Goal: Find specific page/section: Find specific page/section

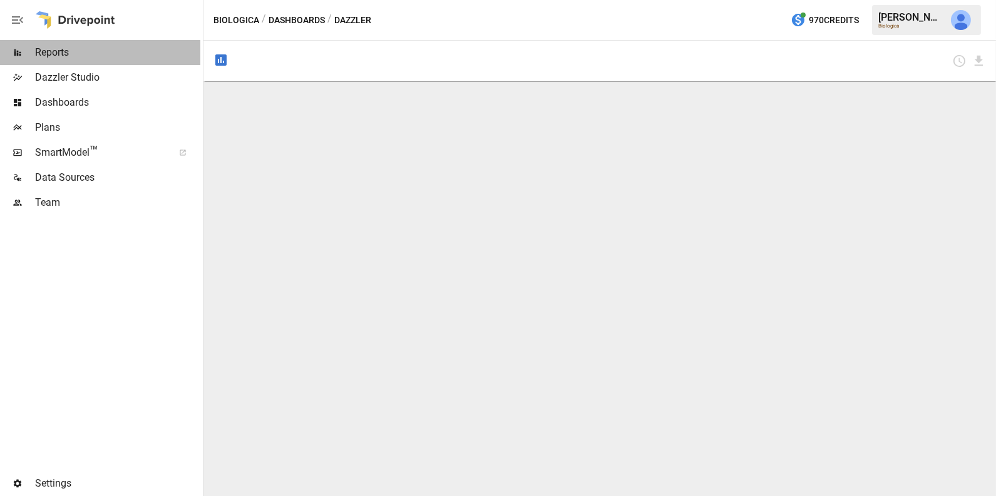
click at [78, 51] on span "Reports" at bounding box center [117, 52] width 165 height 15
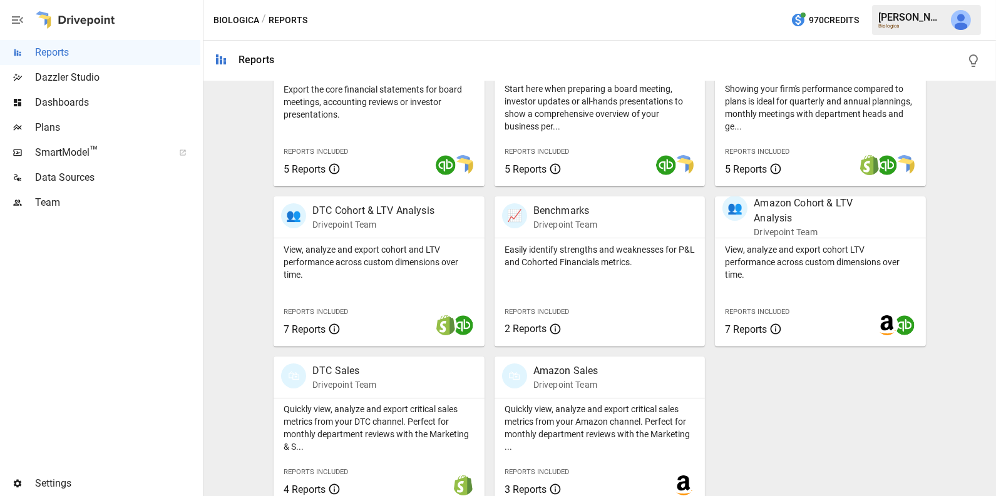
scroll to position [303, 0]
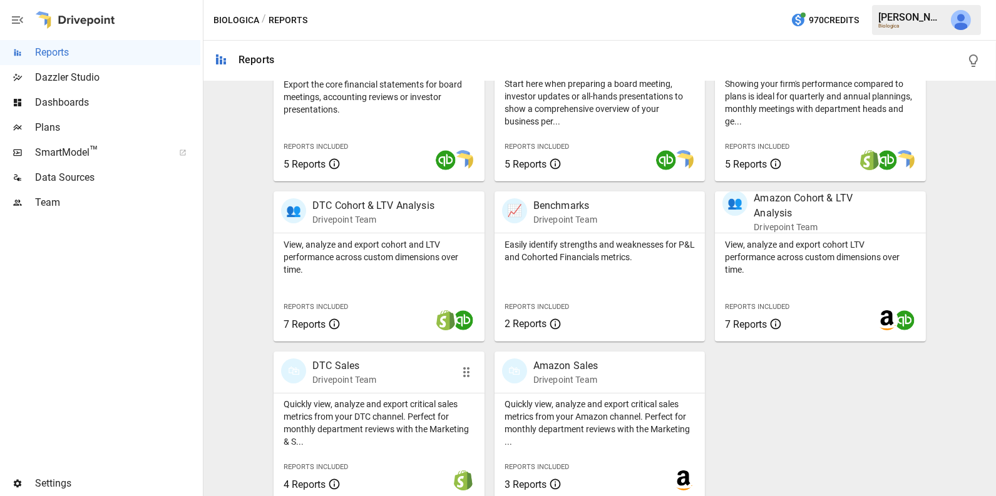
click at [398, 406] on p "Quickly view, analyze and export critical sales metrics from your DTC channel. …" at bounding box center [379, 423] width 191 height 50
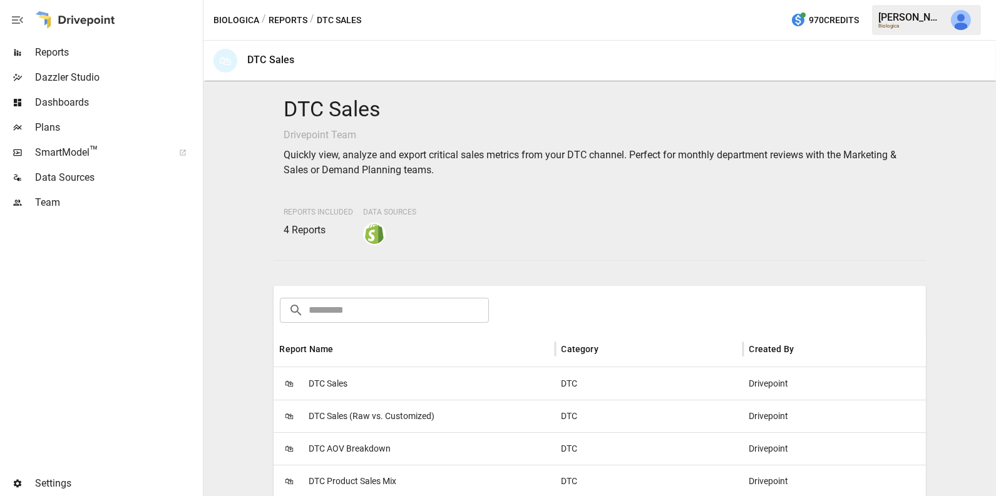
click at [382, 384] on div "🛍 DTC Sales" at bounding box center [415, 383] width 282 height 33
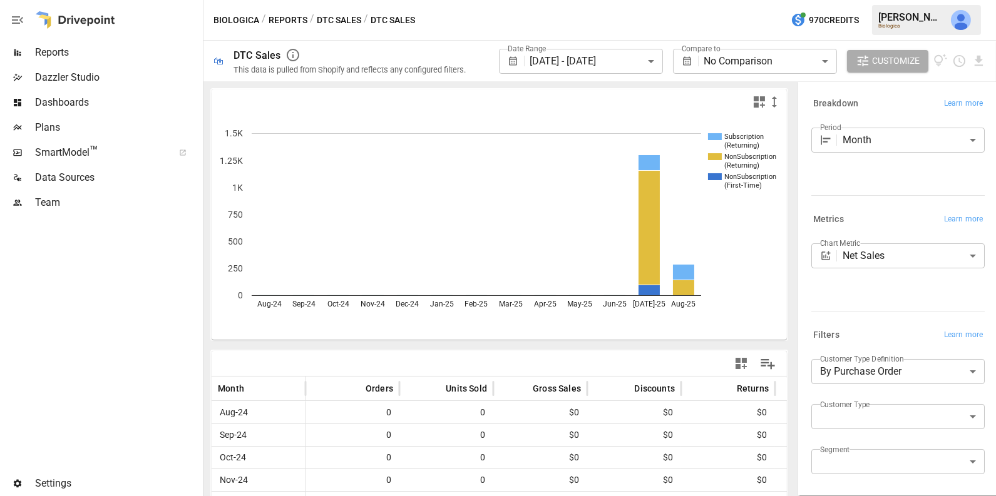
click at [953, 17] on img "Julie Wilton" at bounding box center [961, 20] width 20 height 20
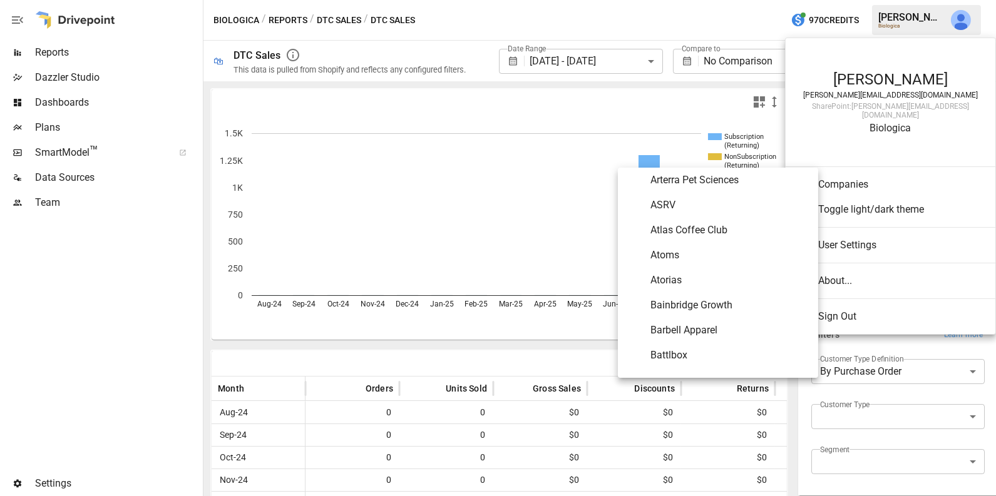
scroll to position [336, 0]
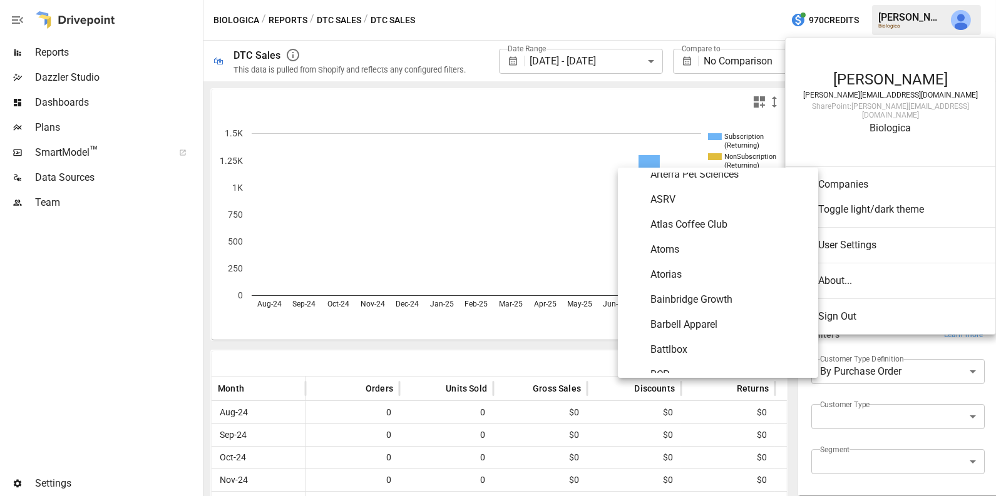
click at [687, 276] on span "Atorias" at bounding box center [729, 274] width 158 height 15
